Goal: Navigation & Orientation: Find specific page/section

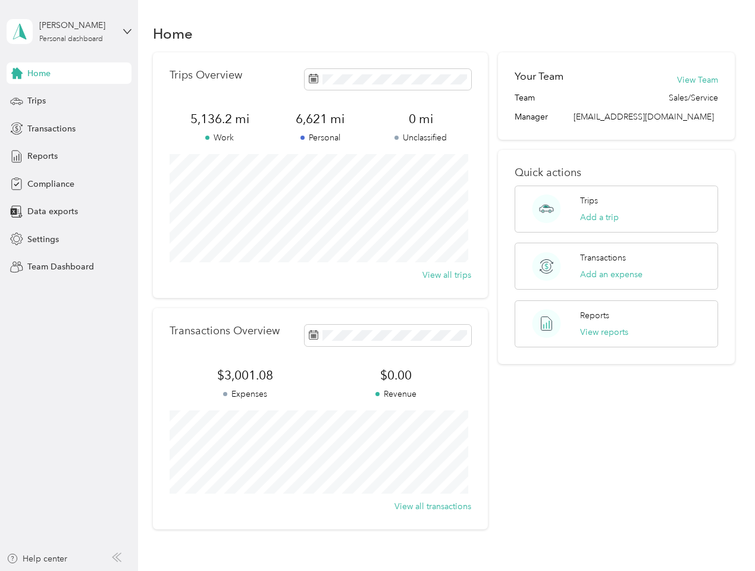
click at [377, 286] on div "Trips Overview 5,136.2 mi Work 6,621 mi Personal 0 mi Unclassified View all tri…" at bounding box center [320, 175] width 335 height 246
click at [69, 32] on div "[PERSON_NAME]" at bounding box center [76, 25] width 74 height 12
click at [69, 73] on div "You’re signed in as [EMAIL_ADDRESS][DOMAIN_NAME] Team dashboard Personal dashbo…" at bounding box center [132, 103] width 250 height 121
click at [17, 73] on div "You’re signed in as [EMAIL_ADDRESS][DOMAIN_NAME] Team dashboard Personal dashbo…" at bounding box center [132, 103] width 250 height 121
click at [69, 101] on div "Trips" at bounding box center [69, 100] width 125 height 21
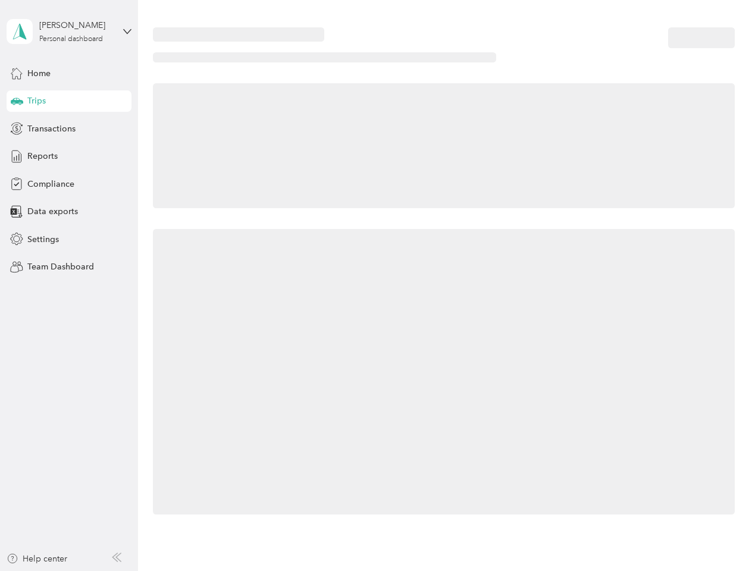
click at [17, 101] on icon at bounding box center [17, 101] width 12 height 6
